Goal: Find specific page/section: Find specific page/section

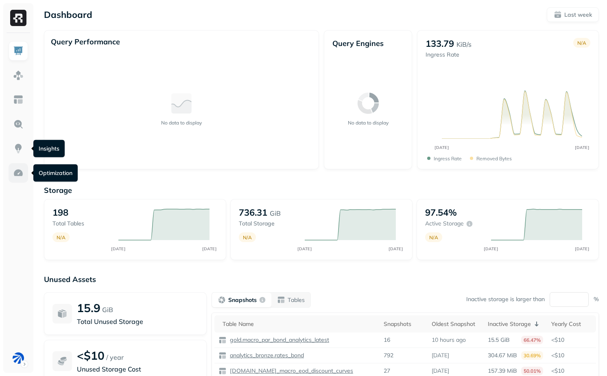
click at [22, 174] on img at bounding box center [18, 173] width 11 height 11
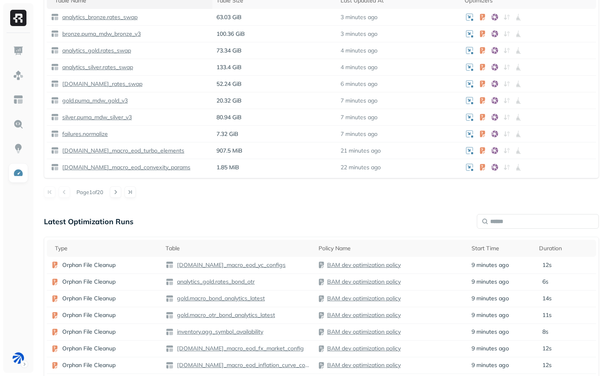
scroll to position [430, 0]
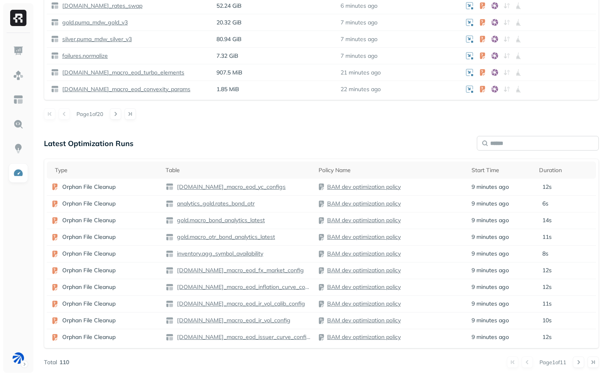
click at [501, 142] on input "text" at bounding box center [538, 143] width 122 height 15
type input "*"
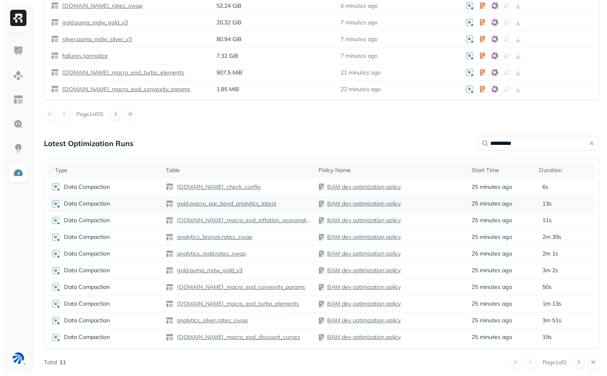
type input "**********"
click at [132, 195] on td "Data Compaction" at bounding box center [104, 203] width 115 height 17
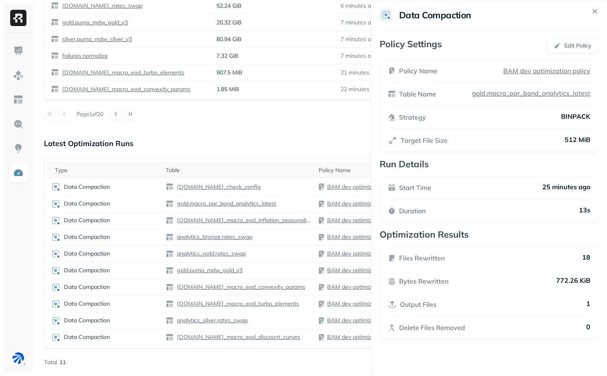
click at [133, 186] on div "Data Compaction" at bounding box center [104, 187] width 107 height 10
click at [133, 222] on div "Data Compaction" at bounding box center [104, 221] width 107 height 10
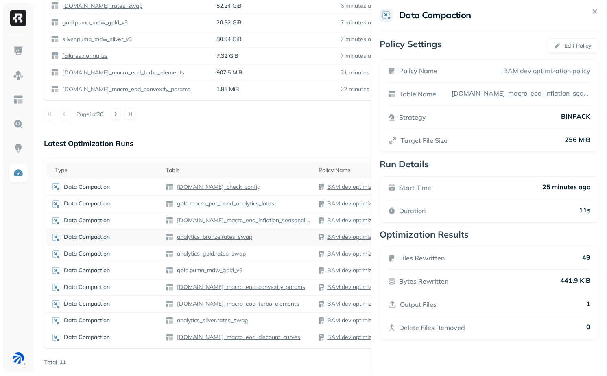
click at [134, 234] on div "Data Compaction" at bounding box center [104, 237] width 107 height 10
click at [135, 238] on div "Data Compaction" at bounding box center [104, 237] width 107 height 10
click at [136, 253] on div "Data Compaction" at bounding box center [104, 254] width 107 height 10
click at [137, 266] on div "Data Compaction" at bounding box center [104, 271] width 107 height 10
click at [139, 287] on div "Data Compaction" at bounding box center [104, 287] width 107 height 10
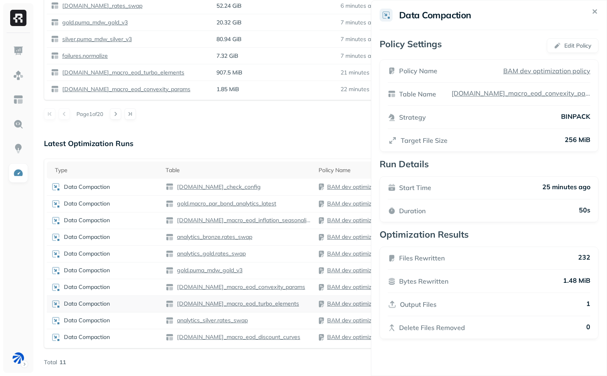
click at [140, 304] on div "Data Compaction" at bounding box center [104, 304] width 107 height 10
click at [141, 320] on div "Data Compaction" at bounding box center [104, 321] width 107 height 10
click at [142, 332] on div "Data Compaction" at bounding box center [104, 337] width 107 height 10
click at [158, 352] on div "**********" at bounding box center [321, 252] width 555 height 232
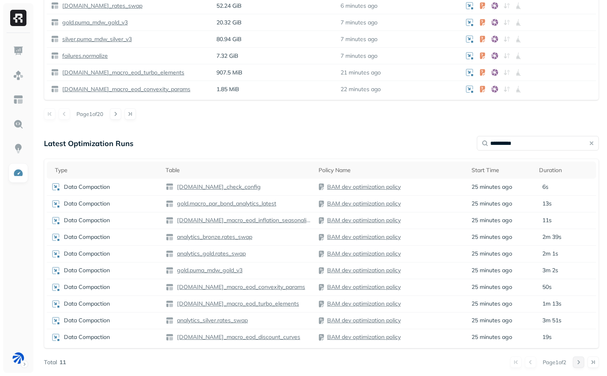
click at [577, 358] on button at bounding box center [578, 361] width 11 height 11
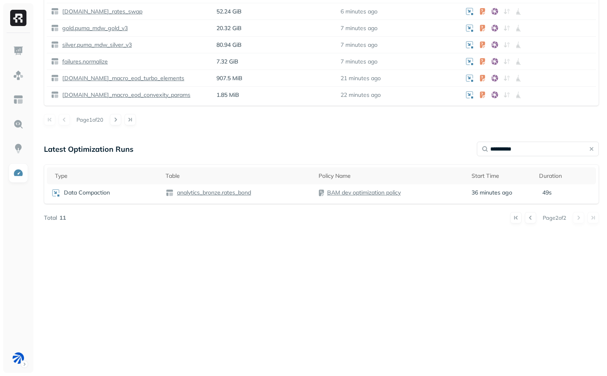
scroll to position [425, 0]
click at [16, 53] on img at bounding box center [18, 51] width 11 height 11
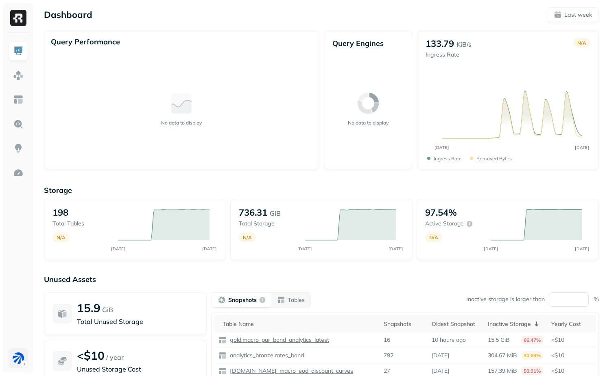
click at [16, 363] on html "Dashboard Last week Query Performance No data to display Query Engines No data …" at bounding box center [303, 226] width 607 height 453
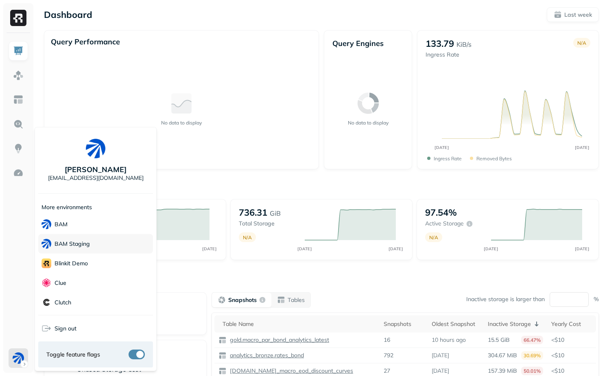
click at [91, 242] on div "BAM Staging" at bounding box center [95, 244] width 115 height 20
click at [249, 268] on html "Dashboard Last week Query Performance No data to display Query Engines No data …" at bounding box center [303, 226] width 607 height 453
